Goal: Communication & Community: Answer question/provide support

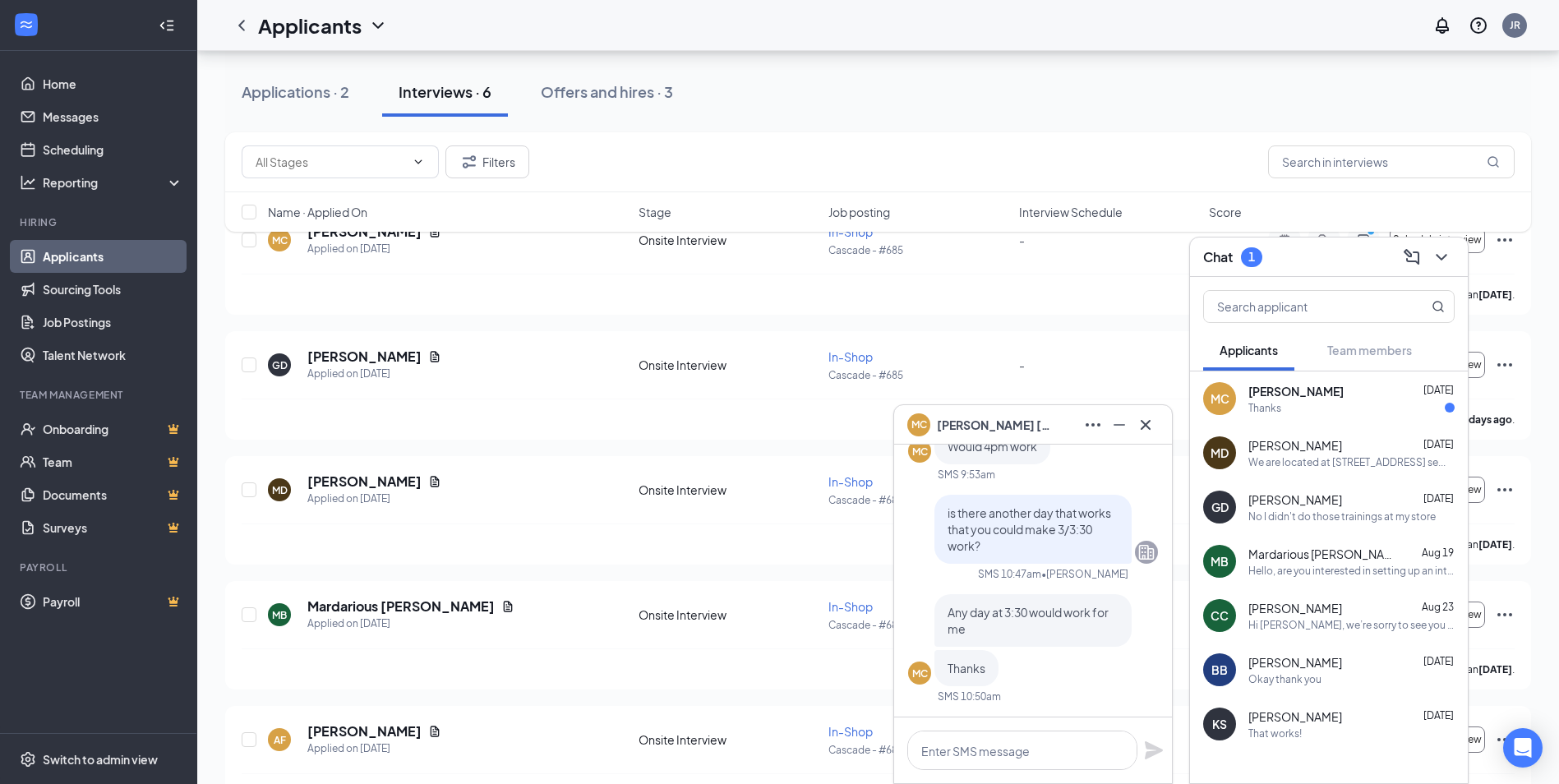
scroll to position [82, 0]
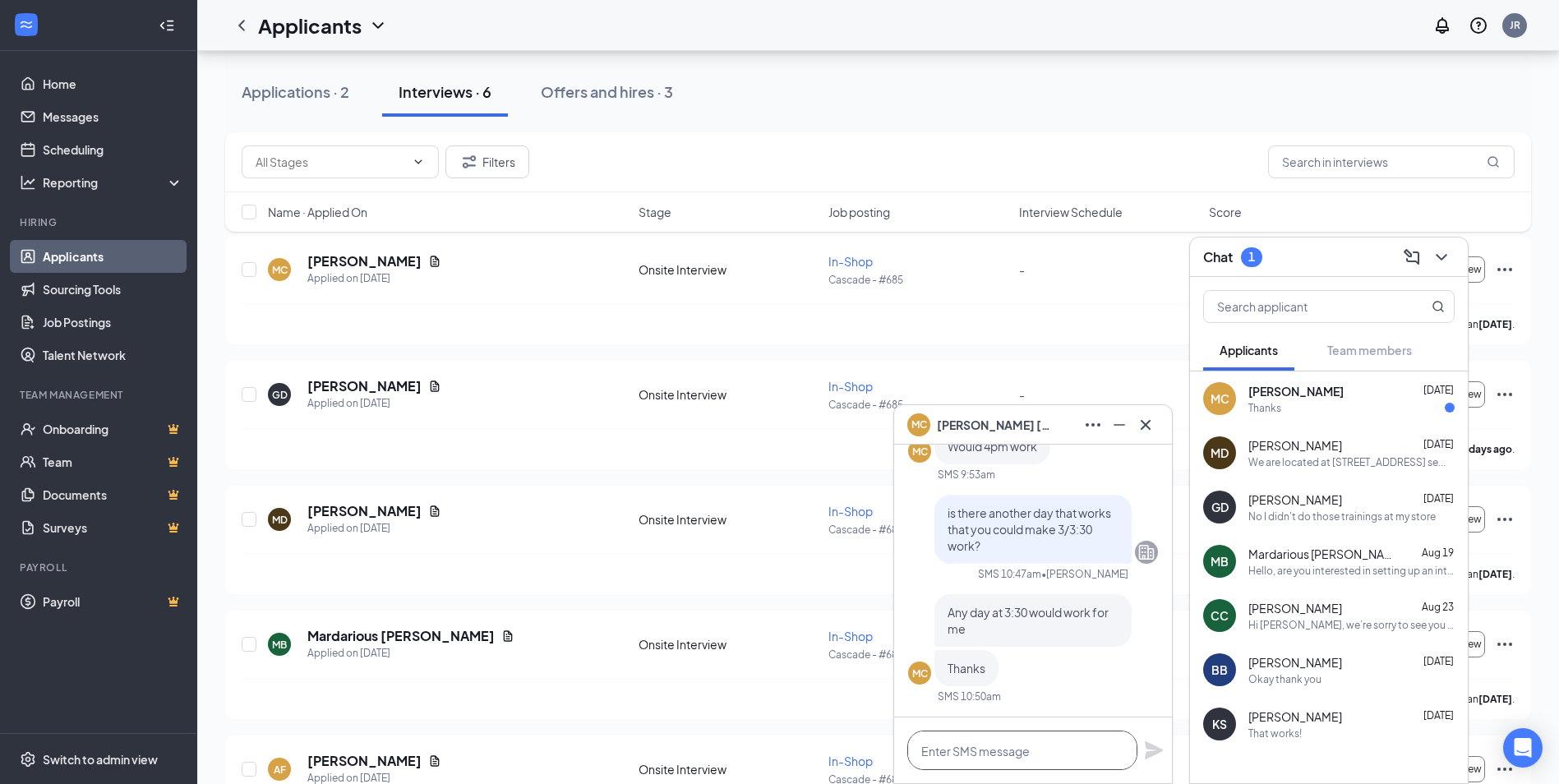
click at [992, 743] on textarea at bounding box center [1022, 749] width 230 height 40
type textarea "Can you stop in tmr or wed?"
click at [1148, 751] on icon "Plane" at bounding box center [1153, 749] width 19 height 19
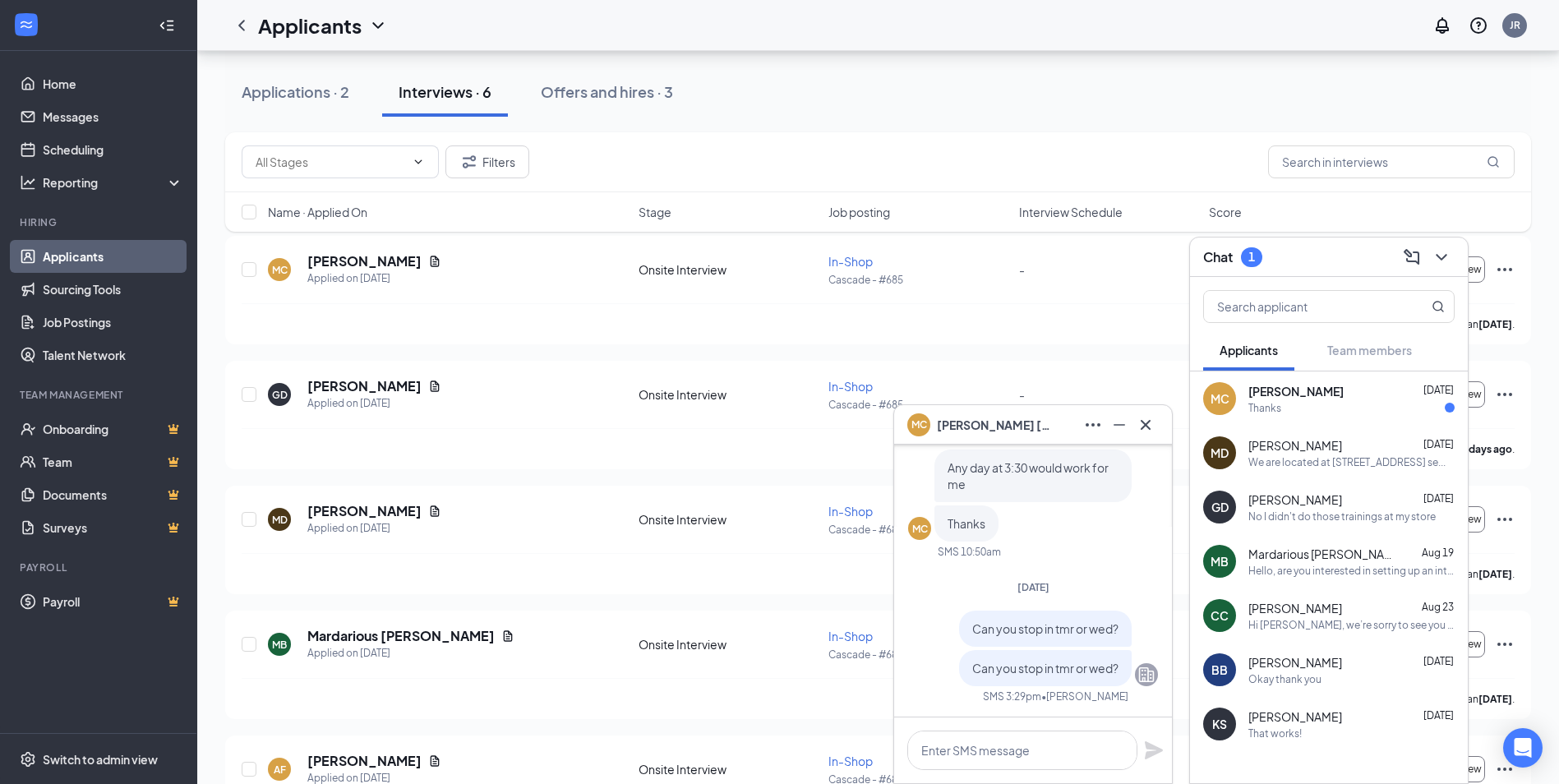
click at [1096, 628] on span "Can you stop in tmr or wed?" at bounding box center [1045, 629] width 146 height 15
drag, startPoint x: 1096, startPoint y: 628, endPoint x: 895, endPoint y: 457, distance: 263.9
click at [895, 457] on div "MC [PERSON_NAME] MC [PERSON_NAME] Applicant In-Shop • Cascade - #685 [DATE] [PE…" at bounding box center [1032, 593] width 279 height 379
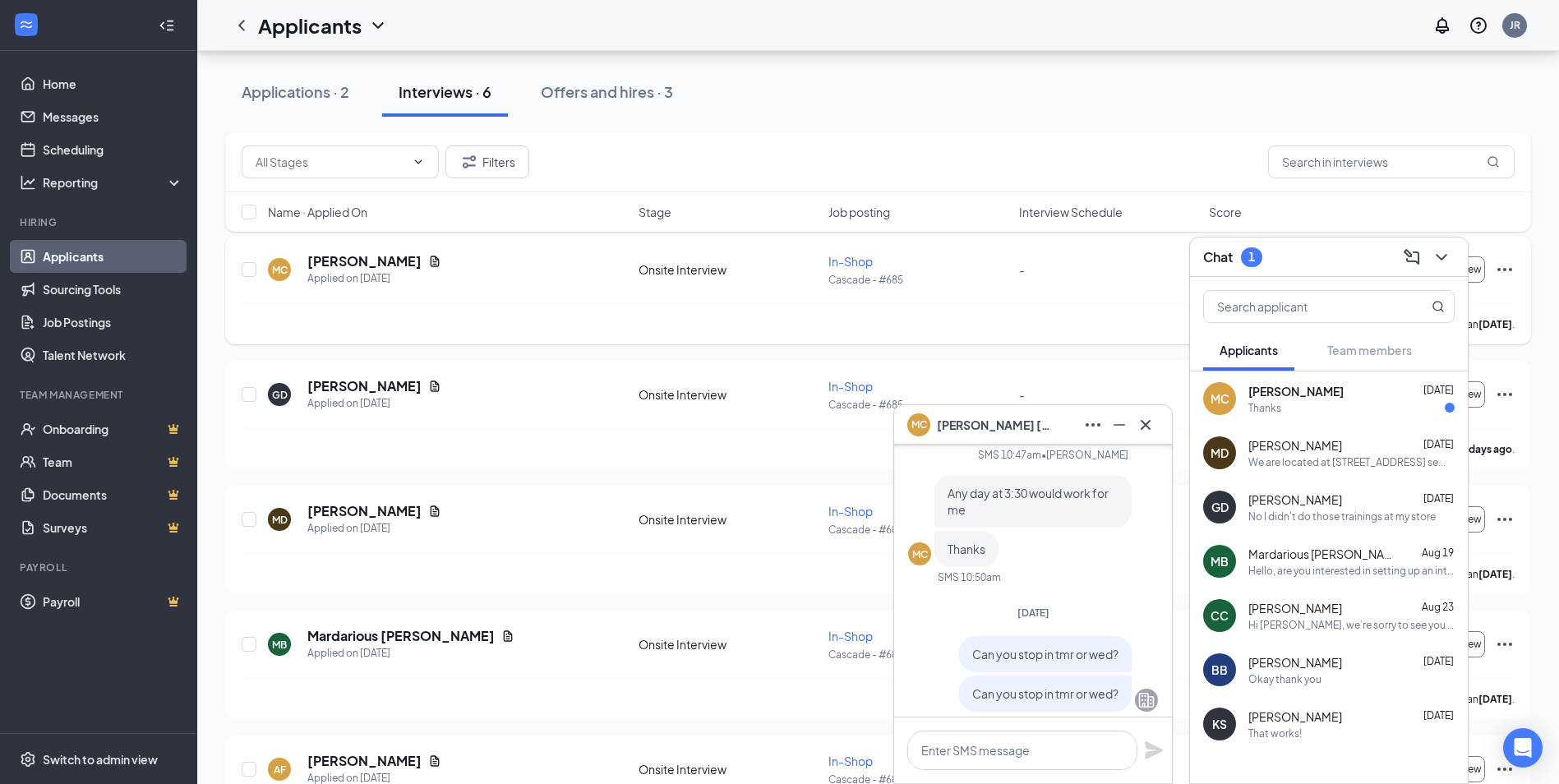
drag, startPoint x: 895, startPoint y: 457, endPoint x: 984, endPoint y: 288, distance: 191.0
click at [984, 288] on div "MC [PERSON_NAME] Applied on [DATE] Onsite Interview In-Shop Cascade - #685 - Sc…" at bounding box center [879, 277] width 1273 height 51
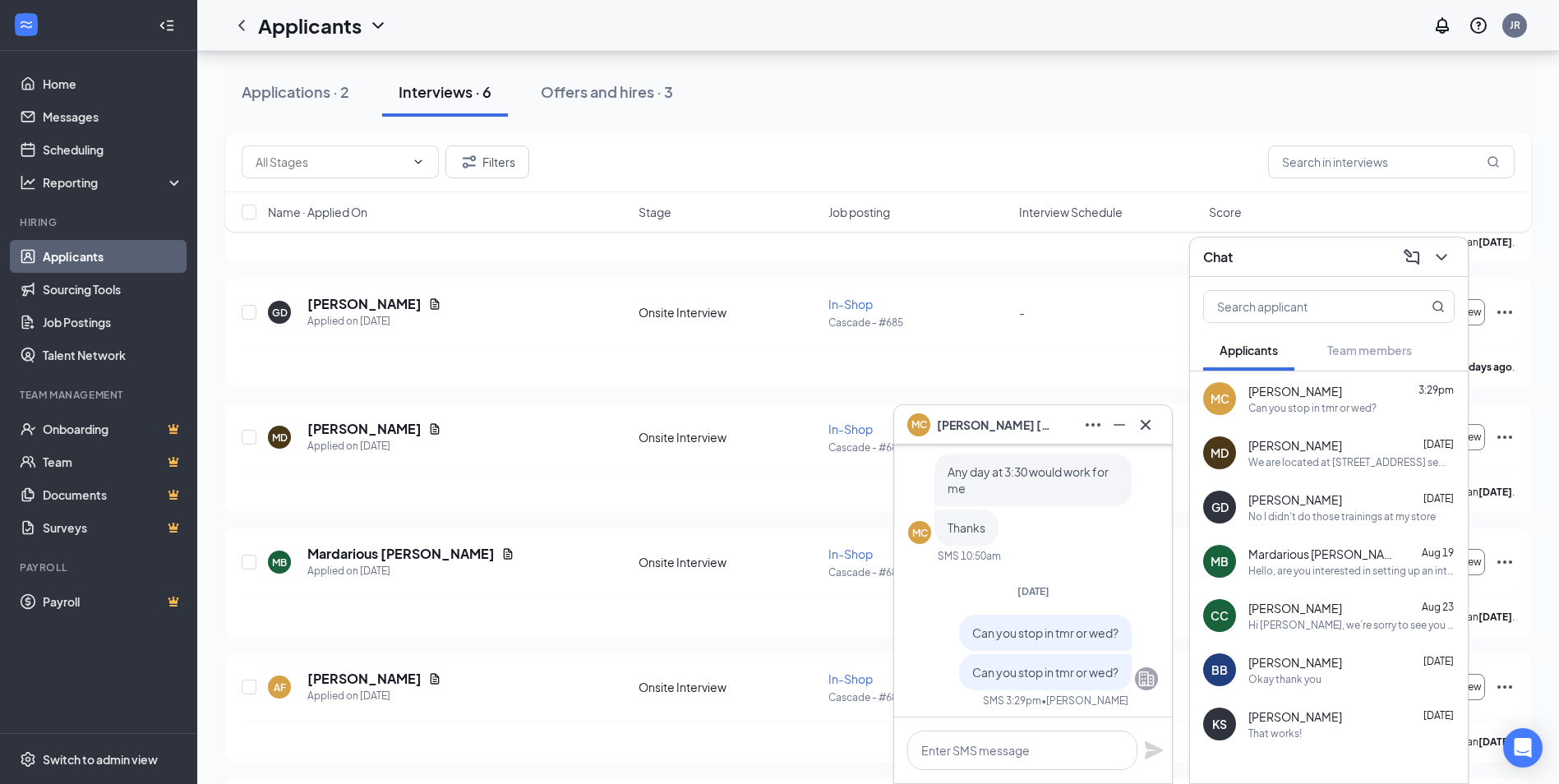
scroll to position [0, 0]
click at [1116, 425] on icon "Minimize" at bounding box center [1120, 425] width 12 height 2
